Goal: Transaction & Acquisition: Purchase product/service

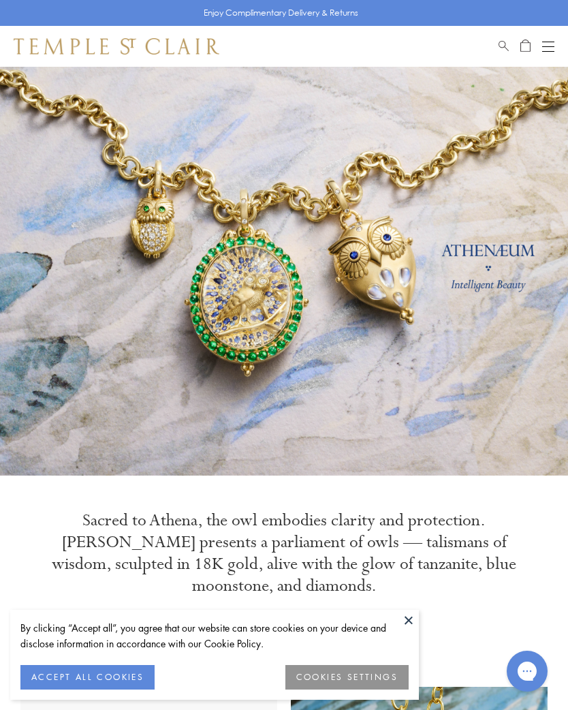
click at [411, 622] on button at bounding box center [409, 620] width 20 height 20
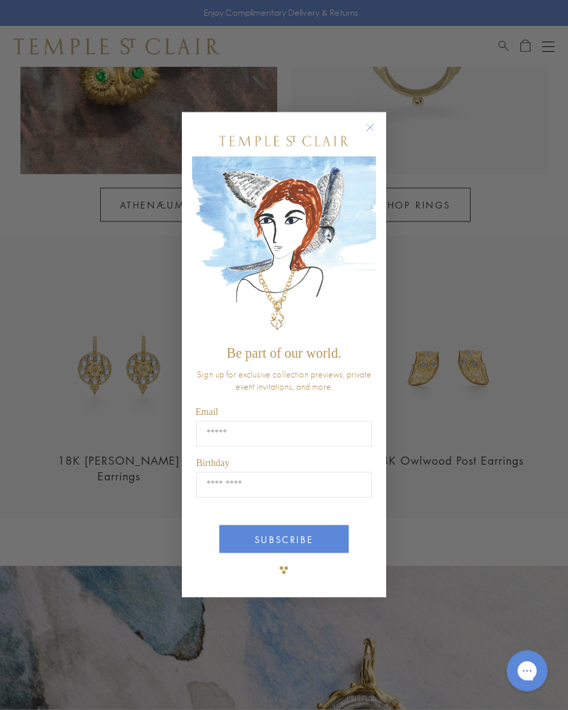
scroll to position [1089, 0]
click at [373, 136] on circle "Close dialog" at bounding box center [371, 128] width 16 height 16
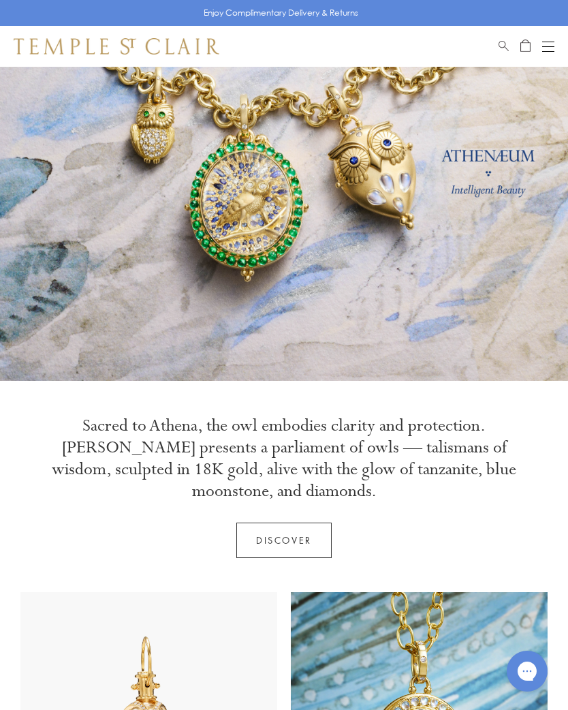
scroll to position [0, 0]
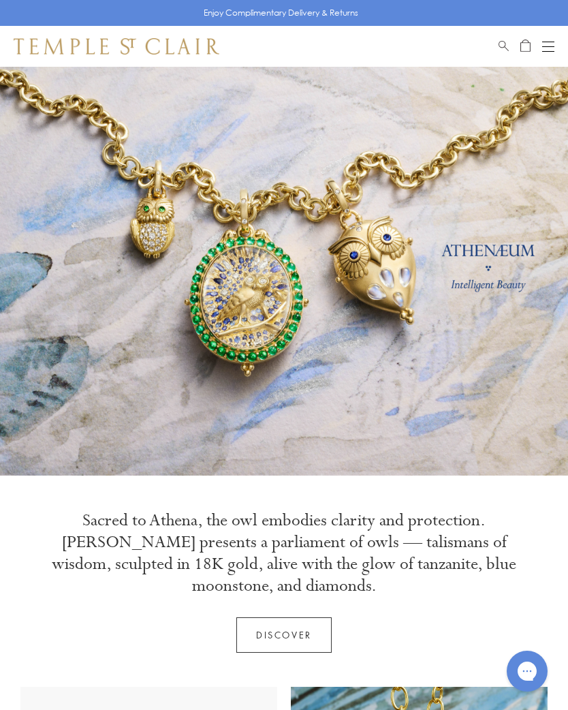
click at [553, 44] on button "Open navigation" at bounding box center [549, 46] width 12 height 16
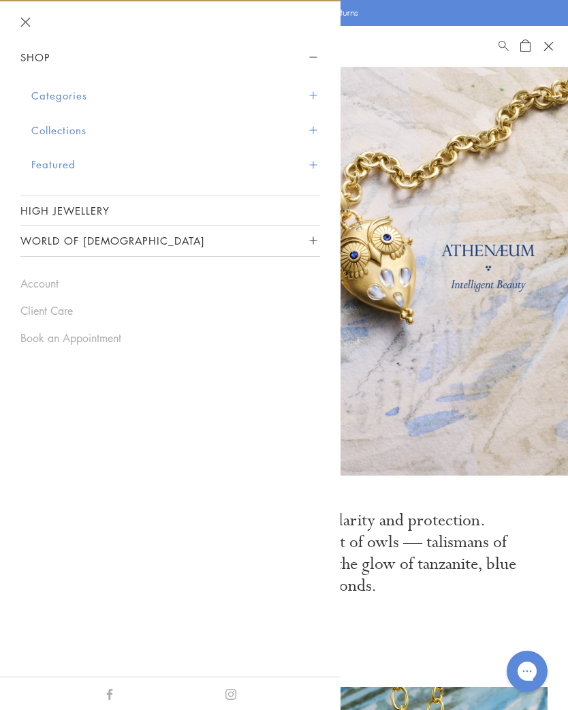
click at [48, 130] on button "Collections" at bounding box center [175, 130] width 289 height 35
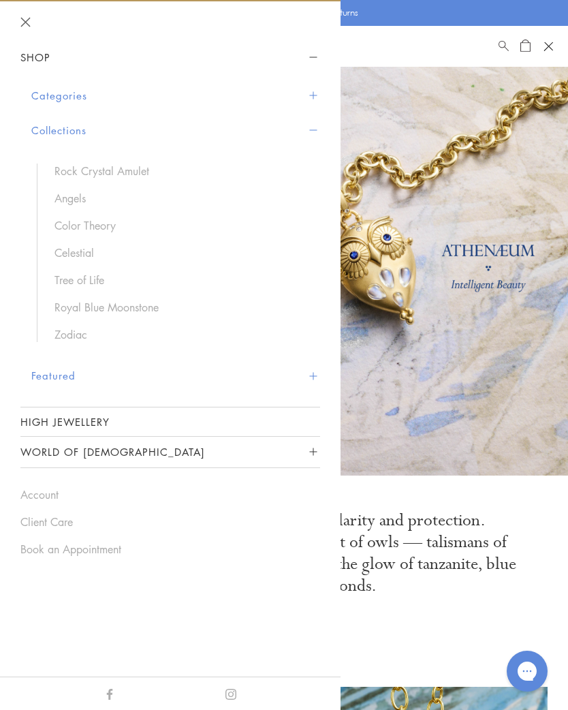
click at [45, 95] on button "Categories" at bounding box center [175, 95] width 289 height 35
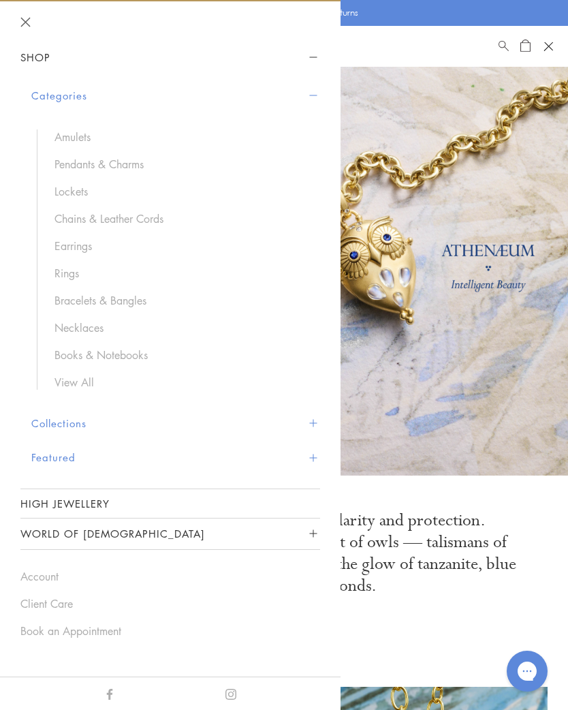
click at [72, 213] on link "Chains & Leather Cords" at bounding box center [181, 218] width 252 height 15
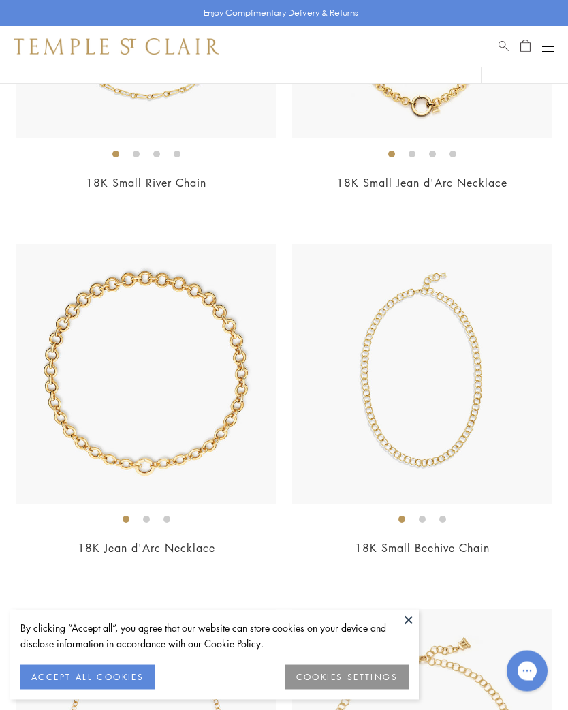
scroll to position [733, 0]
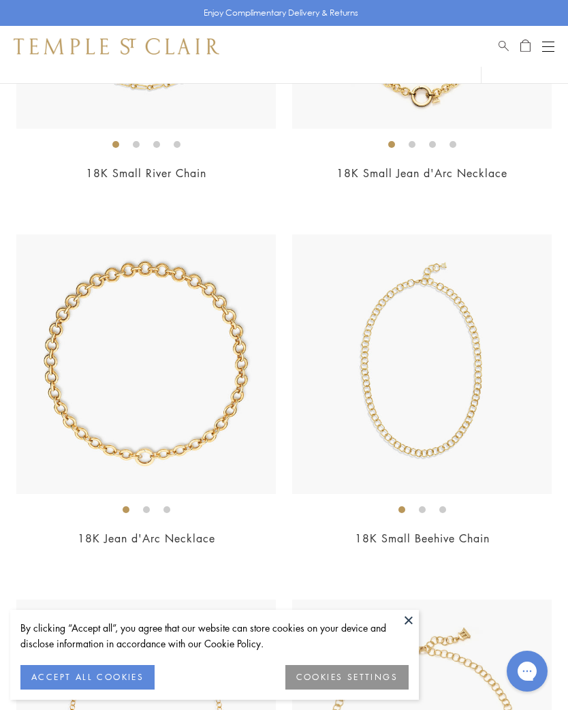
click at [89, 397] on img at bounding box center [146, 364] width 260 height 260
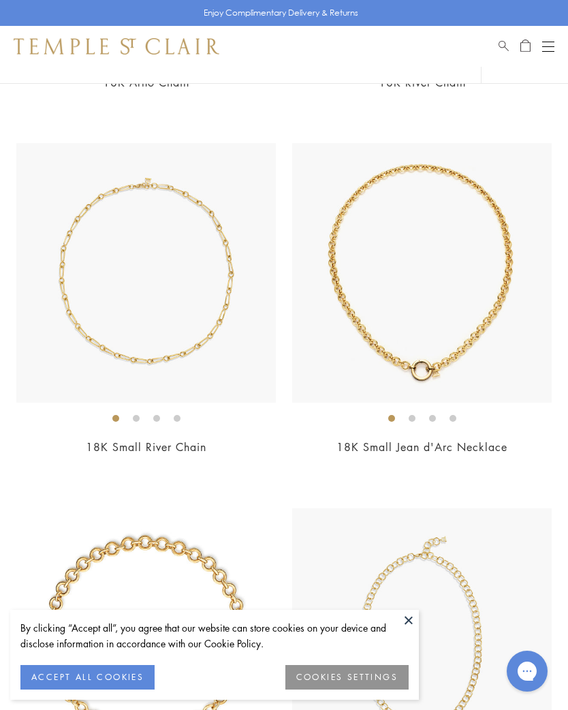
scroll to position [444, 0]
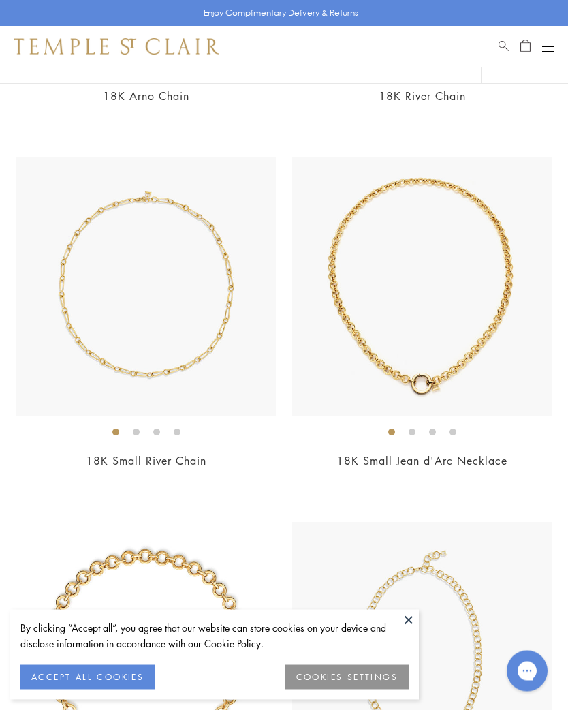
click at [519, 339] on img at bounding box center [422, 287] width 260 height 260
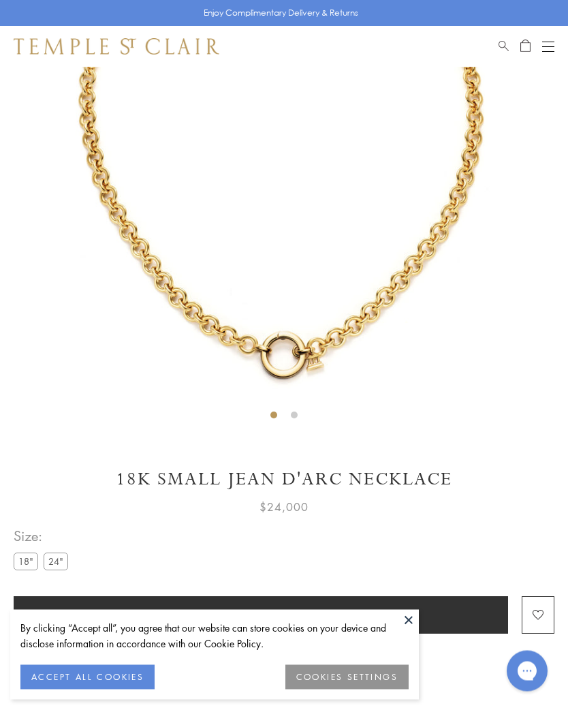
scroll to position [212, 0]
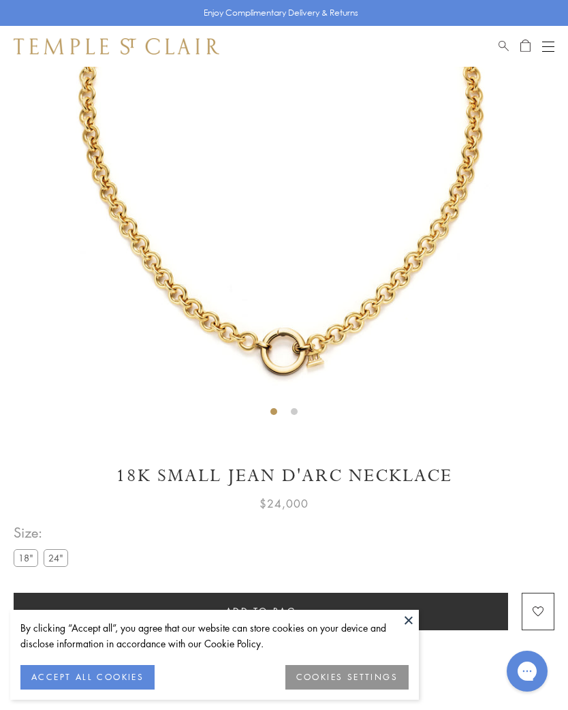
click at [55, 555] on label "24"" at bounding box center [56, 557] width 25 height 17
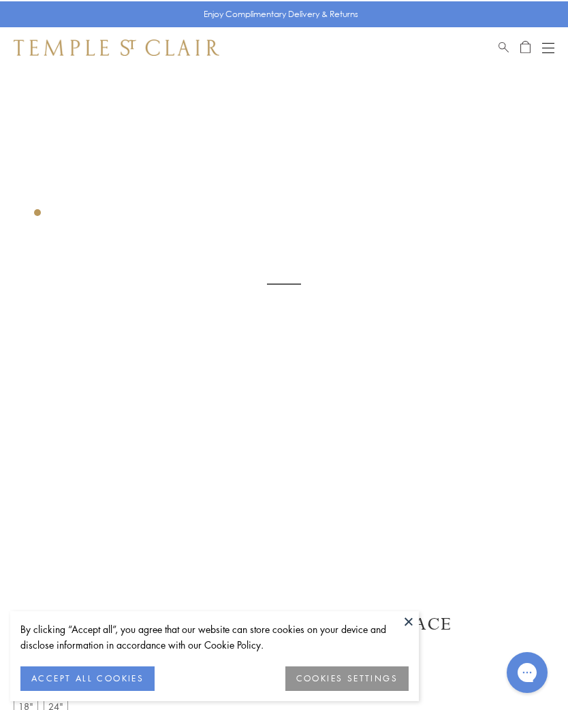
scroll to position [67, 0]
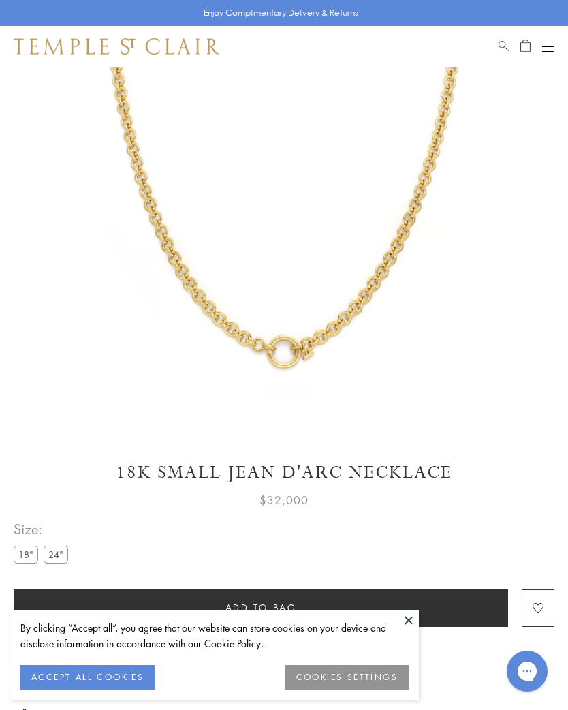
click at [22, 553] on label "18"" at bounding box center [26, 554] width 25 height 17
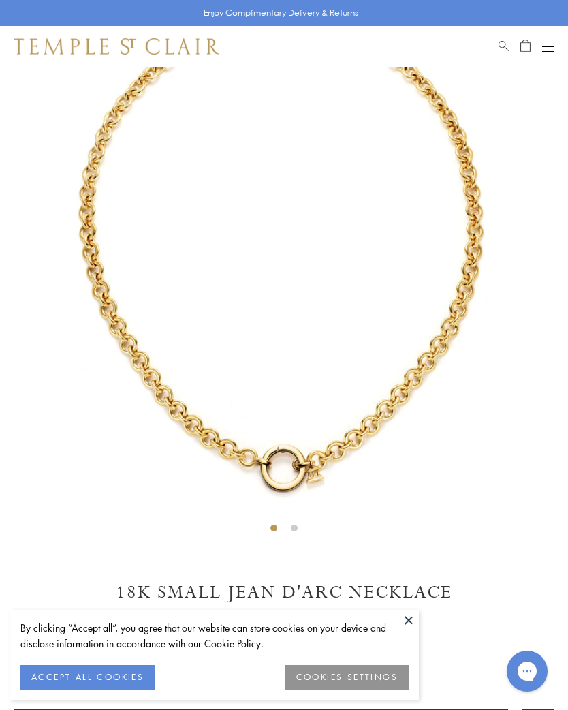
scroll to position [97, 0]
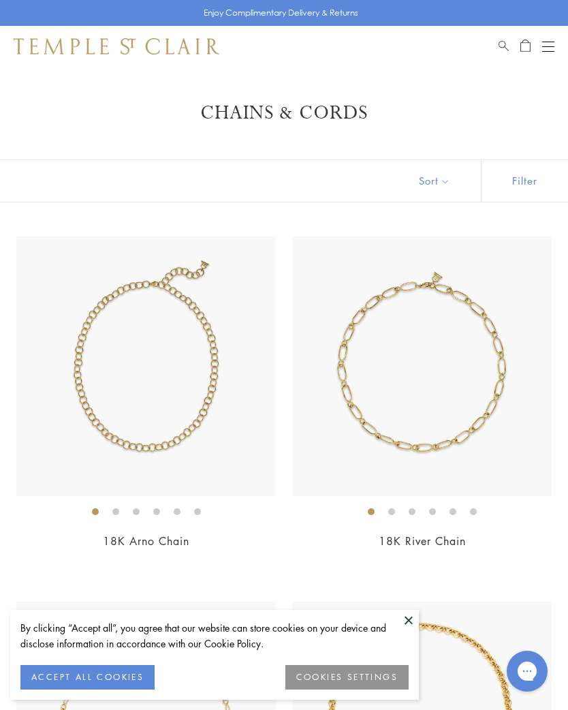
scroll to position [445, 0]
